Goal: Transaction & Acquisition: Purchase product/service

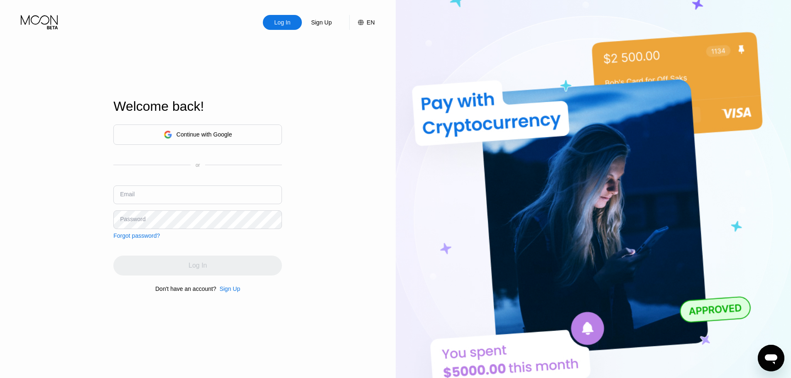
click at [159, 202] on input "text" at bounding box center [197, 195] width 169 height 19
paste input "ylyneevnX7306_"
type input "ylyneevnX7306_"
paste input "genevievejones1903@fibrinoymail.com ylyneevnX7306 ylyneevnX7306_"
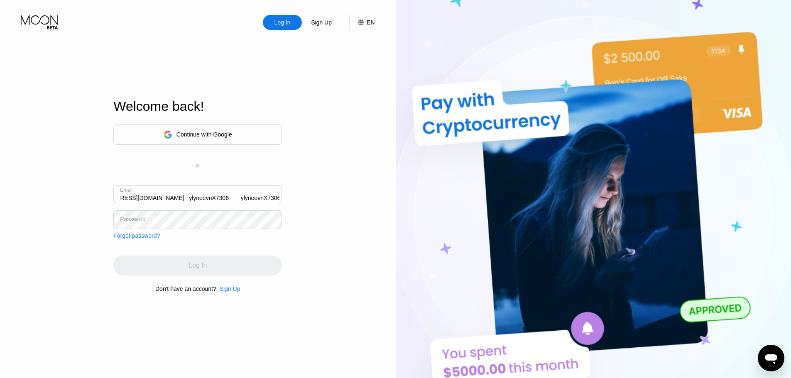
drag, startPoint x: 238, startPoint y: 199, endPoint x: 342, endPoint y: 193, distance: 104.1
click at [342, 193] on div "Log In Sign Up EN Language English Save Welcome back! Continue with Google or E…" at bounding box center [198, 208] width 396 height 416
drag, startPoint x: 265, startPoint y: 197, endPoint x: 87, endPoint y: 200, distance: 177.9
click at [6, 205] on div "Log In Sign Up EN Language English Save Welcome back! Continue with Google or E…" at bounding box center [198, 208] width 396 height 416
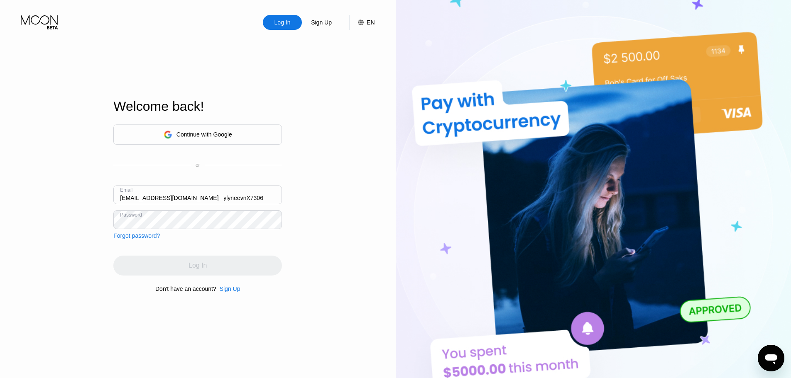
click at [244, 199] on input "genevievejones1903@fibrinoymail.com ylyneevnX7306" at bounding box center [197, 195] width 169 height 19
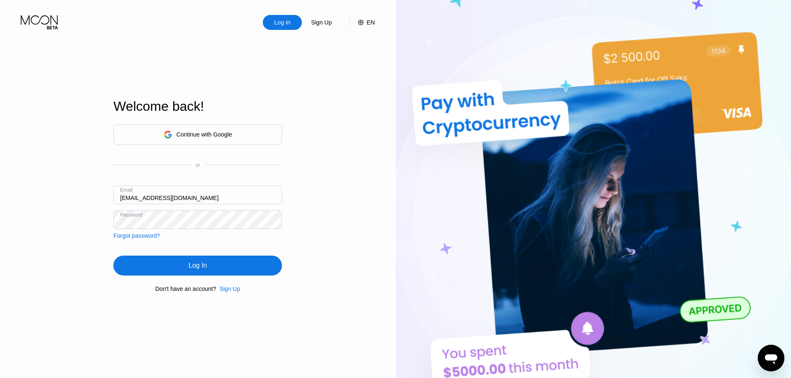
type input "[EMAIL_ADDRESS][DOMAIN_NAME]"
click at [224, 268] on div "Log In" at bounding box center [197, 266] width 169 height 20
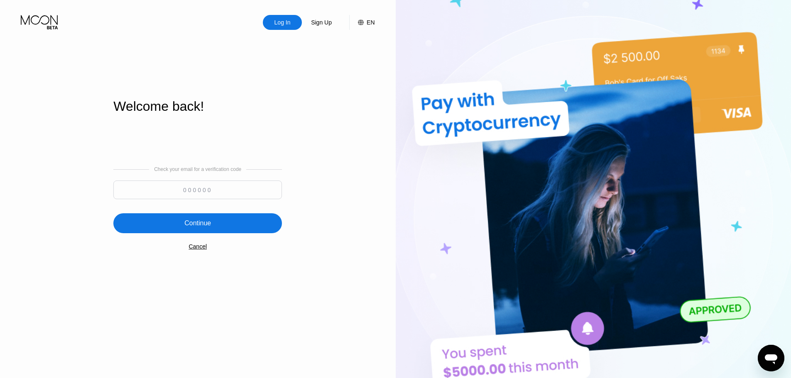
click at [199, 191] on input at bounding box center [197, 190] width 169 height 19
paste input "511921"
type input "511921"
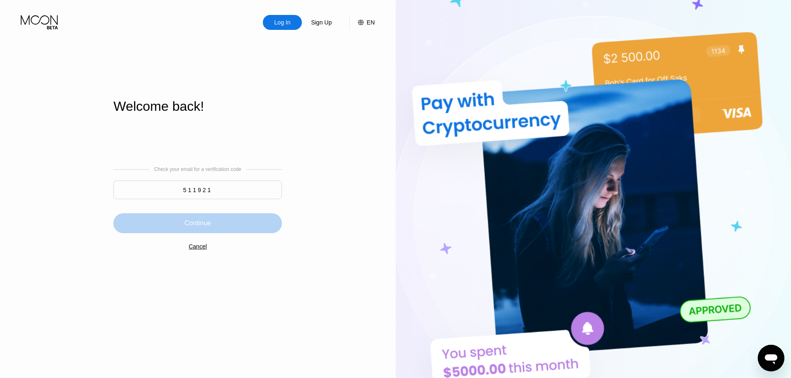
click at [214, 226] on div "Continue" at bounding box center [197, 224] width 169 height 20
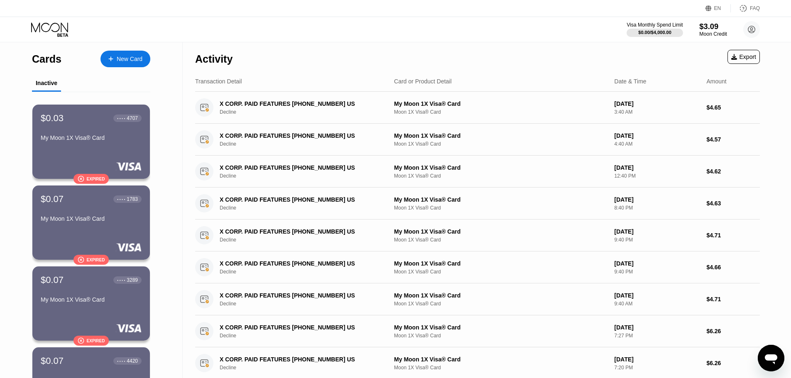
click at [712, 32] on div "Moon Credit" at bounding box center [714, 34] width 28 height 6
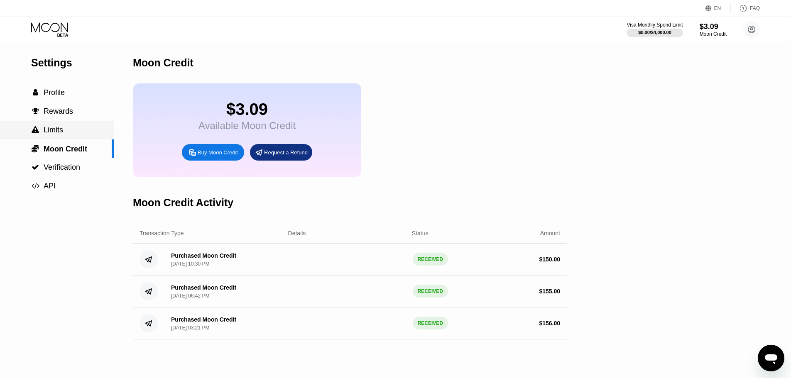
click at [49, 134] on span "Limits" at bounding box center [54, 130] width 20 height 8
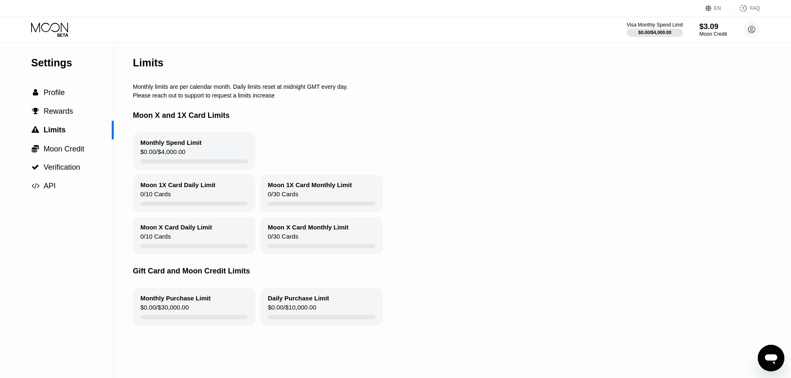
click at [707, 30] on div "$3.09" at bounding box center [714, 26] width 28 height 9
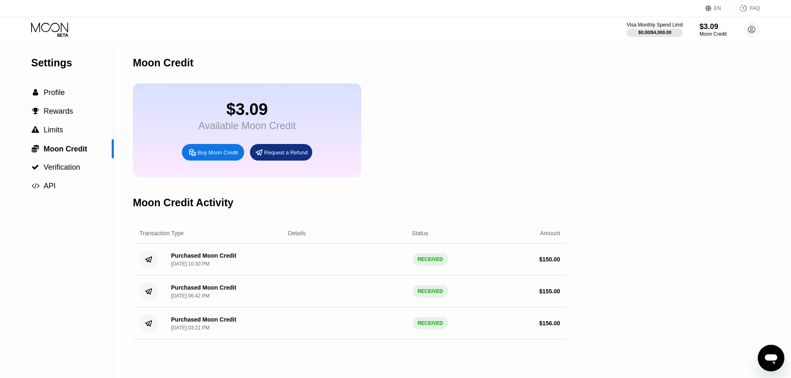
click at [204, 156] on div "Buy Moon Credit" at bounding box center [218, 152] width 40 height 7
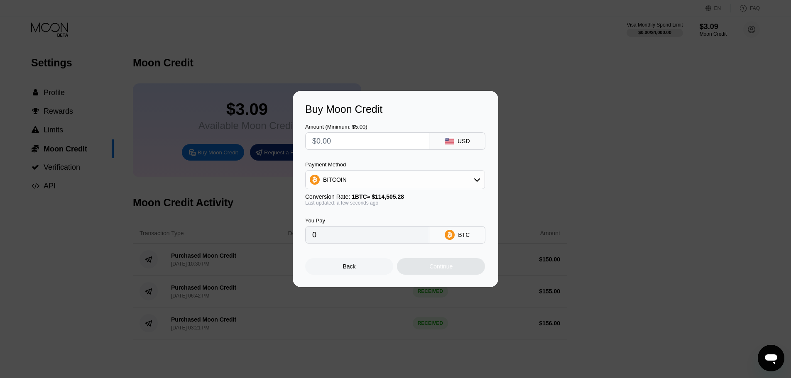
click at [354, 176] on div "BITCOIN" at bounding box center [395, 180] width 179 height 17
click at [349, 224] on span "USDT on TRON" at bounding box center [346, 221] width 42 height 7
type input "0.00"
click at [340, 144] on input "text" at bounding box center [367, 141] width 110 height 17
type input "$5"
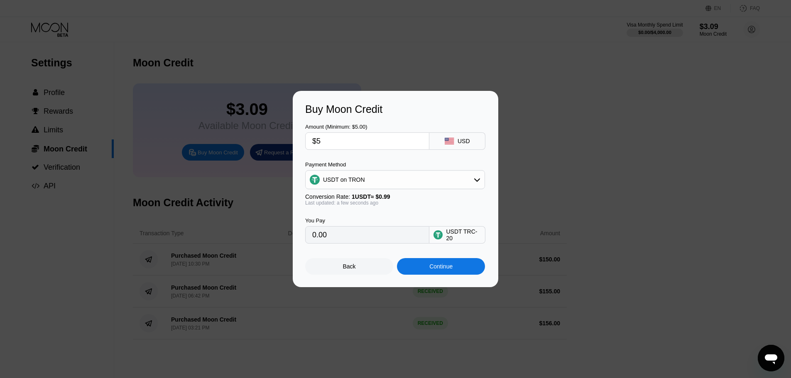
type input "5.05"
type input "$56"
type input "56.57"
type input "$56"
click at [441, 270] on div "Continue" at bounding box center [441, 266] width 23 height 7
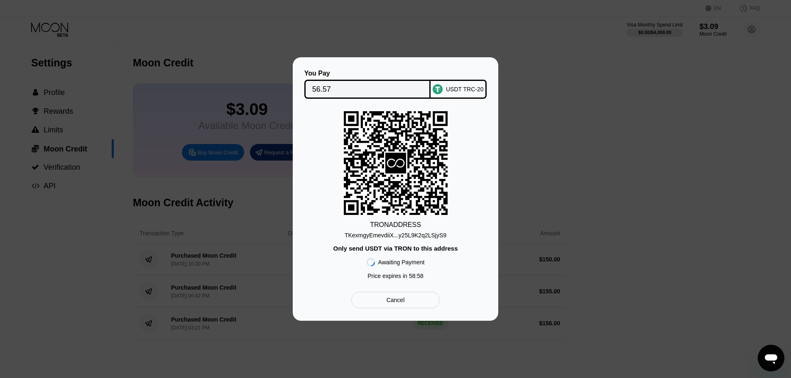
click at [343, 88] on input "56.57" at bounding box center [367, 89] width 111 height 17
drag, startPoint x: 402, startPoint y: 235, endPoint x: 406, endPoint y: 233, distance: 4.5
click at [402, 235] on div "TKexmgyEmevdiiX...y25L9K2q2LSjyS9" at bounding box center [396, 235] width 102 height 7
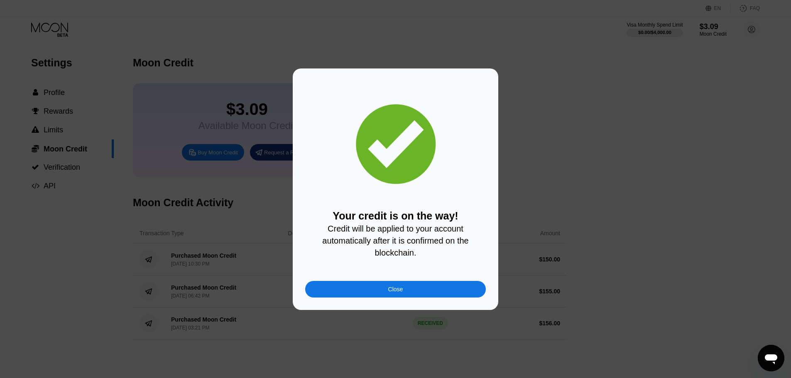
click at [389, 298] on div "Close" at bounding box center [395, 289] width 181 height 17
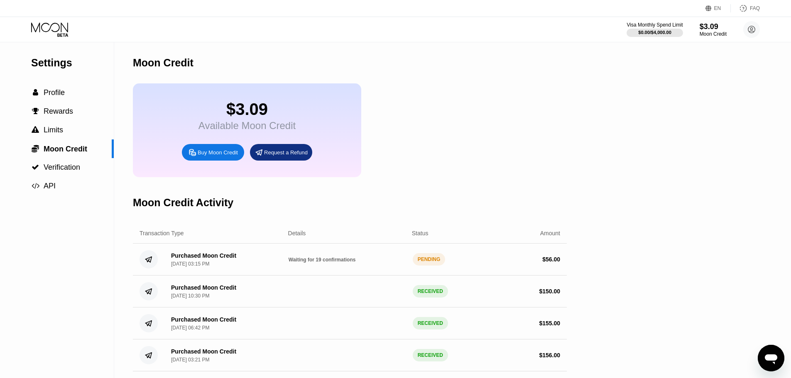
click at [50, 29] on icon at bounding box center [50, 29] width 39 height 15
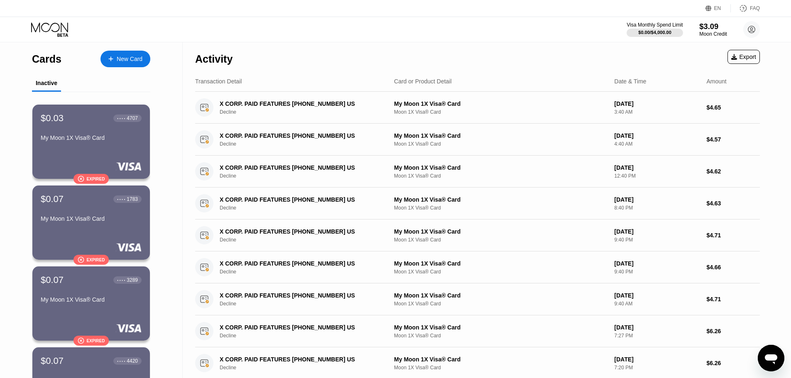
click at [708, 31] on div "Moon Credit" at bounding box center [714, 34] width 28 height 6
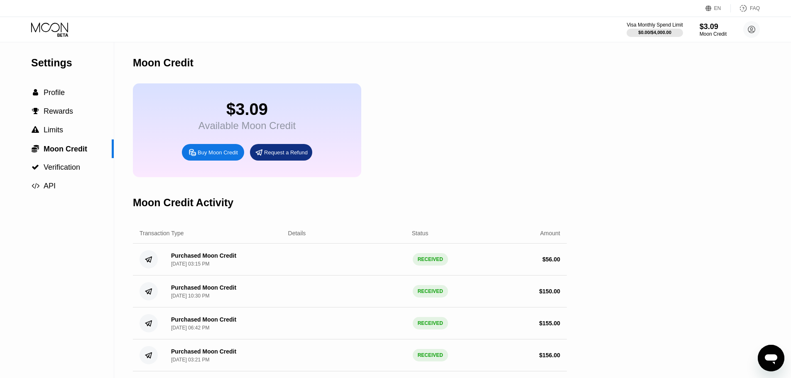
click at [54, 30] on icon at bounding box center [50, 29] width 39 height 15
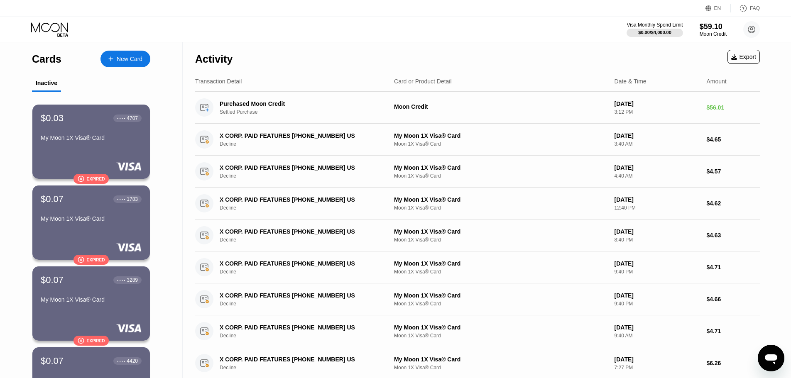
click at [119, 64] on div "New Card" at bounding box center [126, 59] width 50 height 17
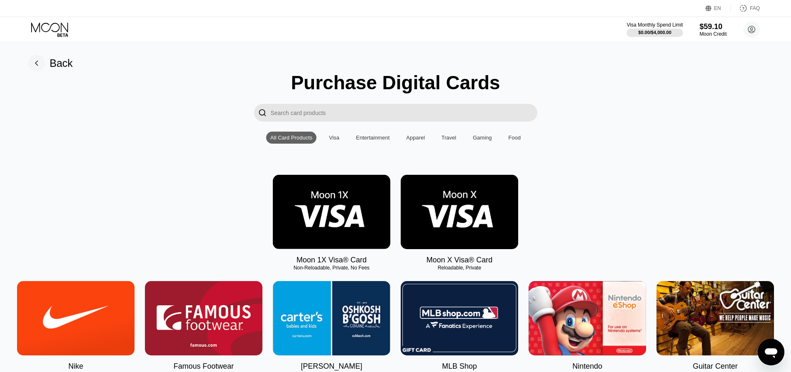
click at [335, 216] on img at bounding box center [332, 212] width 118 height 74
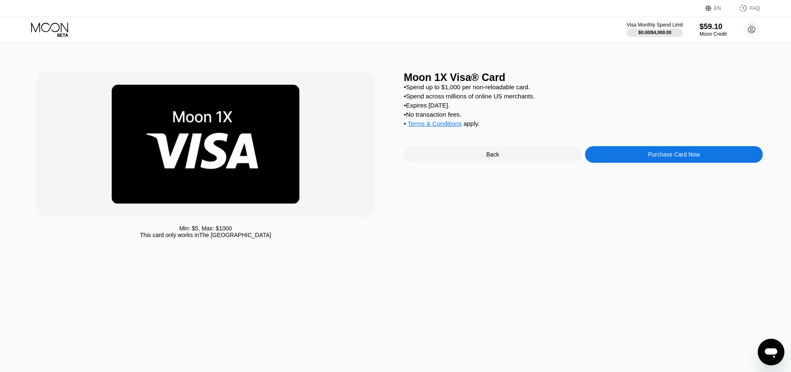
click at [631, 157] on div "Purchase Card Now" at bounding box center [674, 154] width 178 height 17
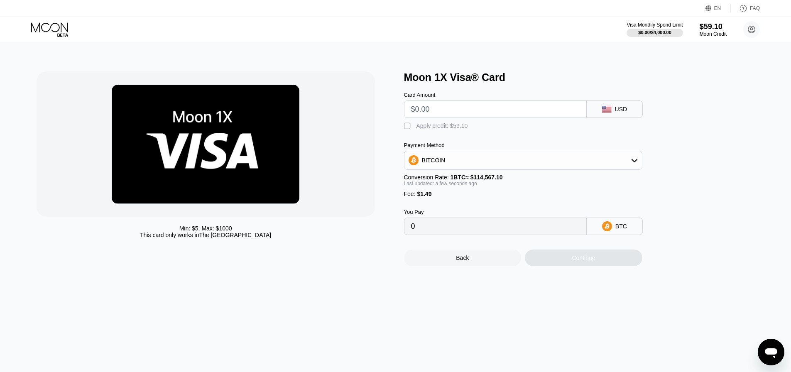
click at [442, 108] on input "text" at bounding box center [495, 109] width 169 height 17
type input "$9"
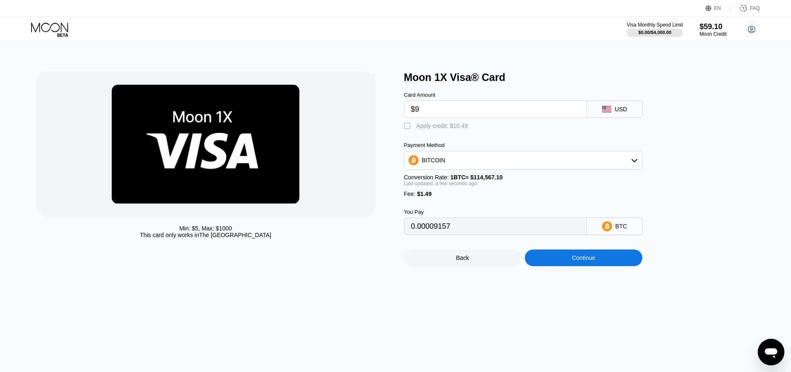
type input "0.00009157"
type input "$9.5"
type input "0.00009593"
type input "$9.5"
click at [433, 125] on div "Apply credit: $10.99" at bounding box center [443, 126] width 52 height 7
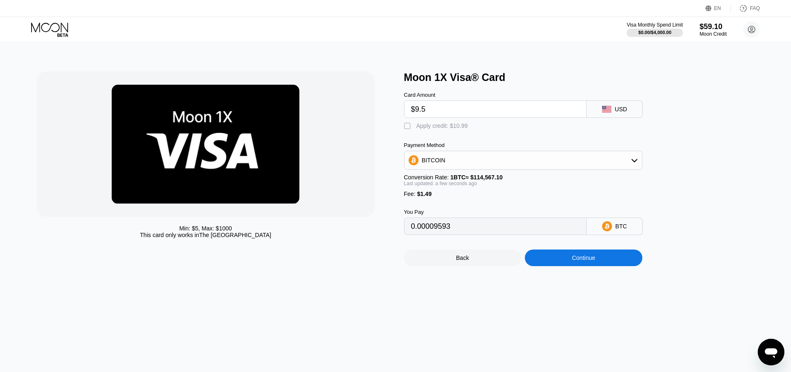
type input "0"
click at [563, 260] on div "Continue" at bounding box center [584, 258] width 118 height 17
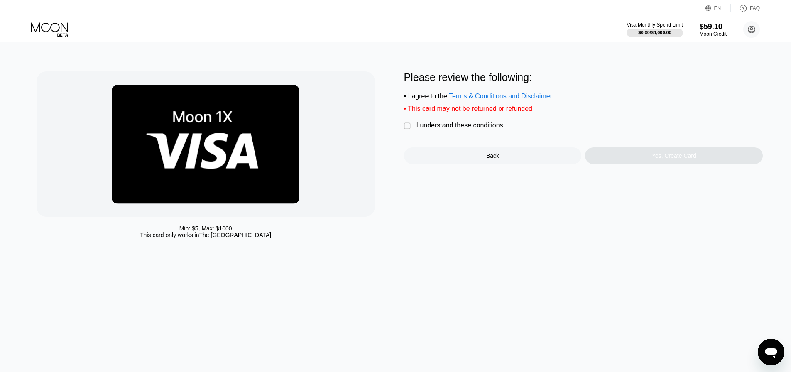
click at [427, 123] on div "Please review the following: • I agree to the Terms & Conditions and Disclaimer…" at bounding box center [583, 117] width 359 height 93
click at [433, 129] on div "I understand these conditions" at bounding box center [460, 125] width 87 height 7
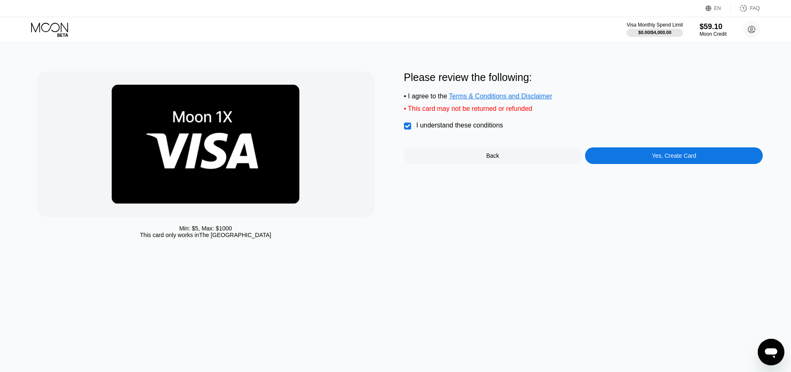
click at [627, 162] on div "Yes, Create Card" at bounding box center [674, 155] width 178 height 17
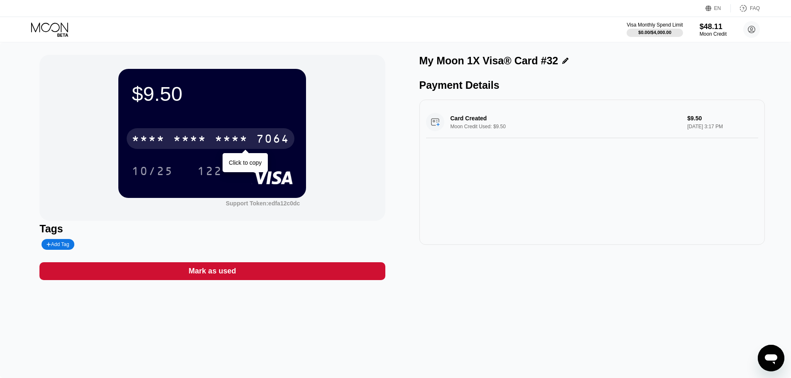
click at [233, 144] on div "* * * *" at bounding box center [231, 139] width 33 height 13
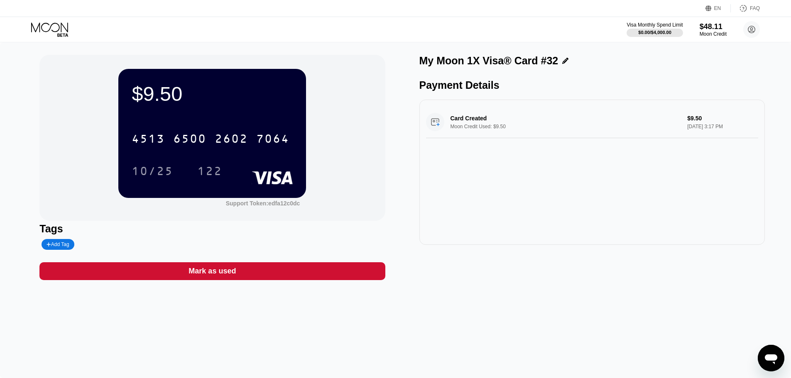
click at [53, 22] on icon at bounding box center [50, 29] width 39 height 15
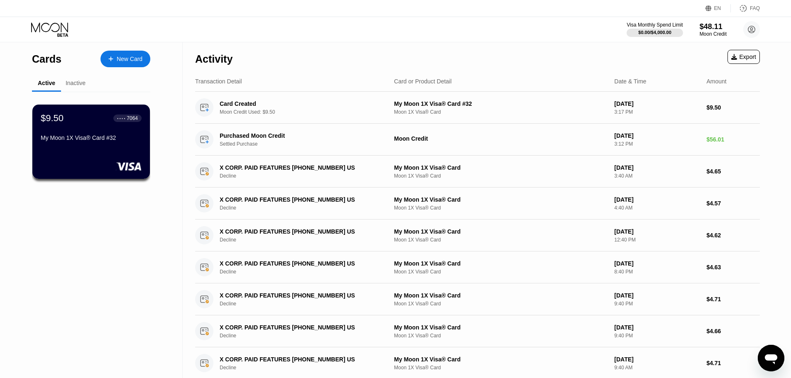
click at [131, 63] on div "New Card" at bounding box center [130, 59] width 26 height 7
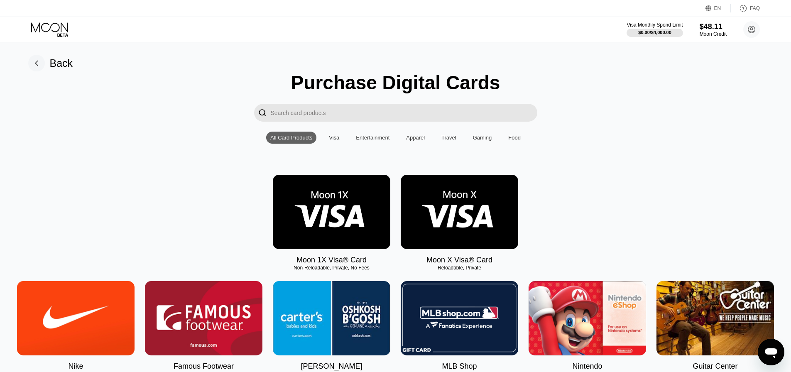
click at [325, 221] on img at bounding box center [332, 212] width 118 height 74
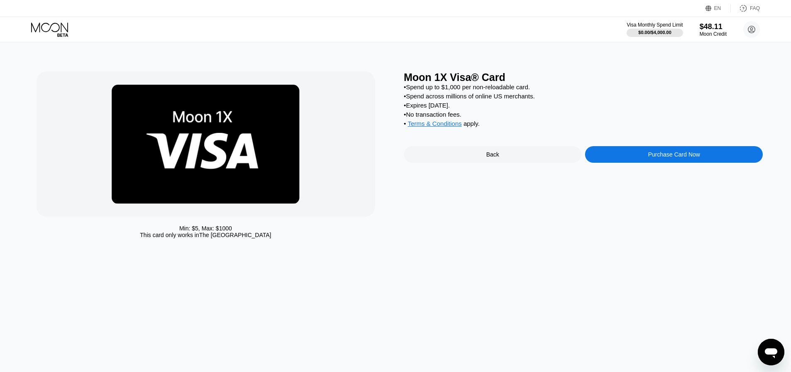
click at [659, 158] on div "Purchase Card Now" at bounding box center [675, 154] width 52 height 7
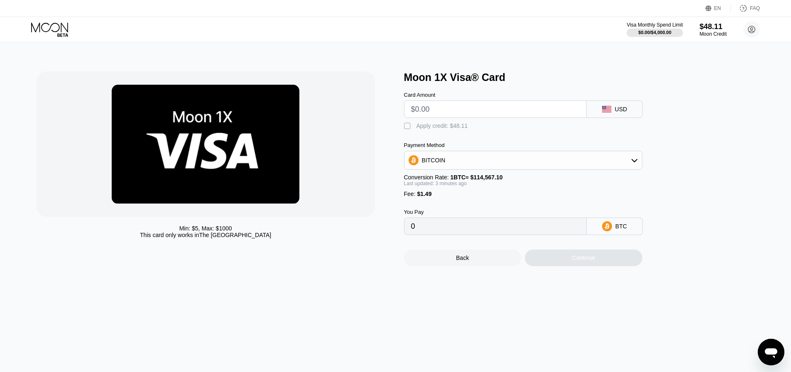
click at [438, 115] on input "text" at bounding box center [495, 109] width 169 height 17
type input "$9"
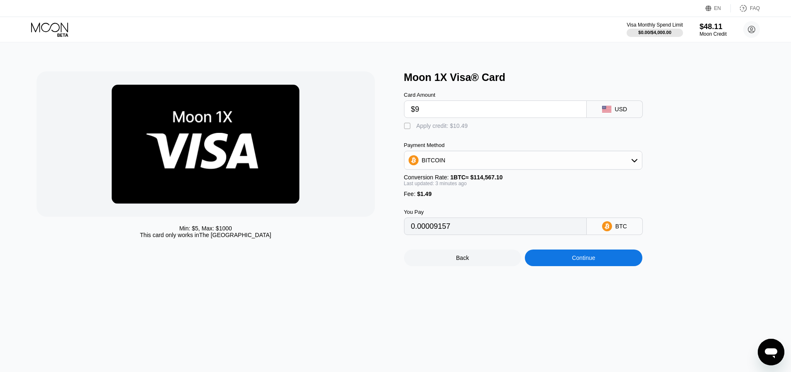
type input "0.00009152"
type input "$9.5"
type input "0.00009589"
type input "$9.5"
click at [418, 138] on div "Card Amount $9.5 USD  Apply credit: $10.99 Payment Method BITCOIN Conversion R…" at bounding box center [537, 160] width 266 height 152
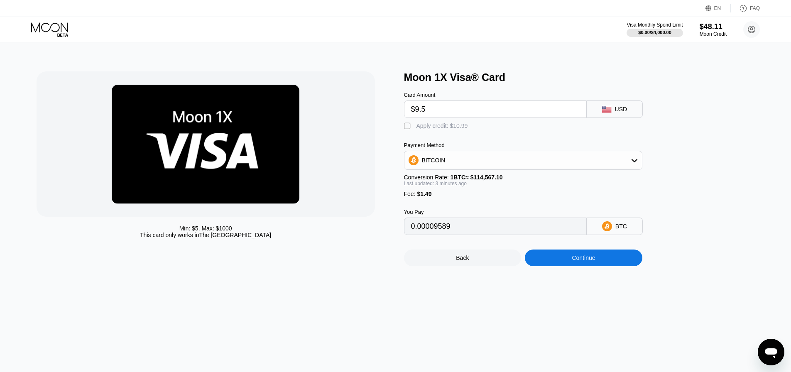
click at [422, 130] on div " Apply credit: $10.99" at bounding box center [438, 126] width 68 height 8
type input "0"
click at [555, 266] on div "Continue" at bounding box center [584, 258] width 118 height 17
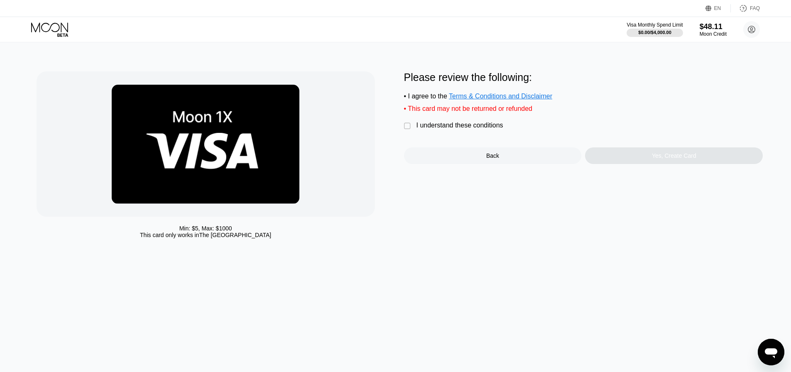
click at [424, 129] on div "I understand these conditions" at bounding box center [460, 125] width 87 height 7
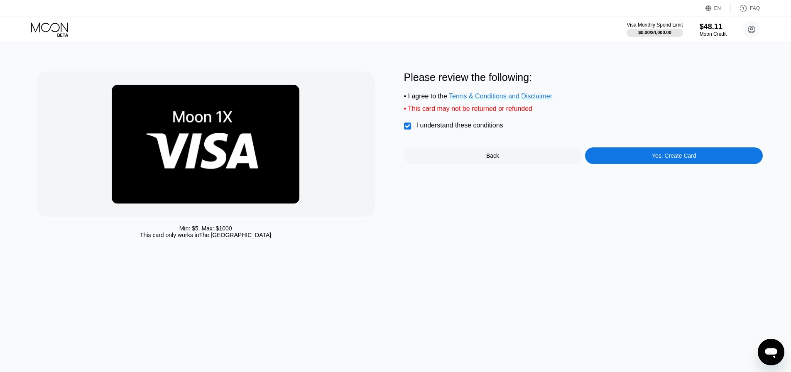
click at [614, 152] on div "Please review the following: • I agree to the Terms & Conditions and Disclaimer…" at bounding box center [583, 117] width 359 height 93
click at [624, 164] on div "Yes, Create Card" at bounding box center [674, 155] width 178 height 17
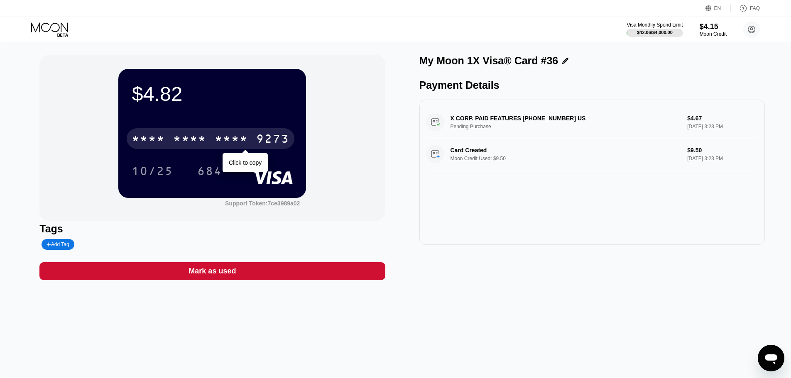
click at [237, 143] on div "* * * *" at bounding box center [231, 139] width 33 height 13
